Goal: Transaction & Acquisition: Purchase product/service

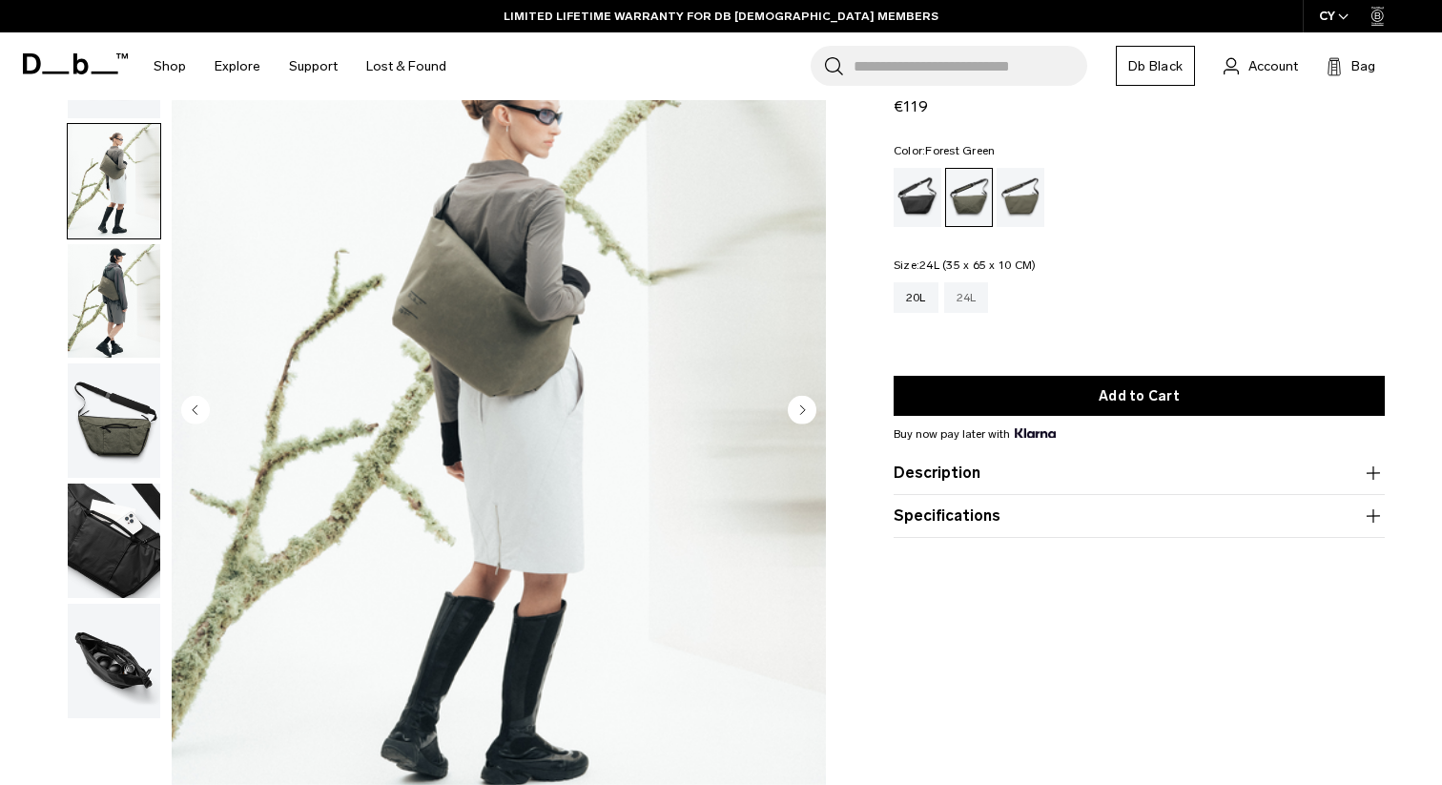
click at [974, 300] on div "24L" at bounding box center [966, 297] width 45 height 31
